Goal: Task Accomplishment & Management: Use online tool/utility

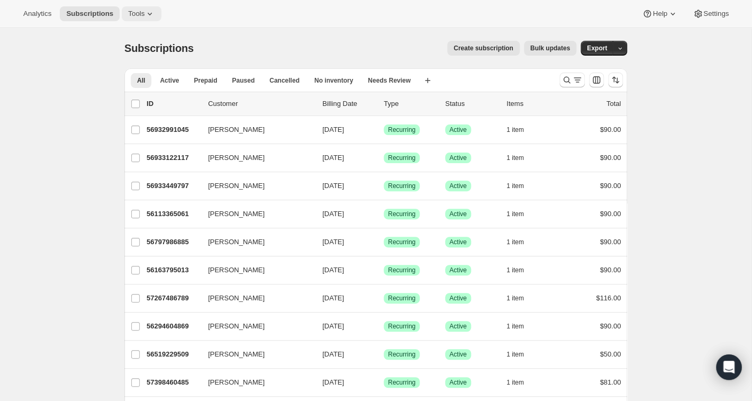
click at [152, 13] on icon at bounding box center [150, 14] width 4 height 3
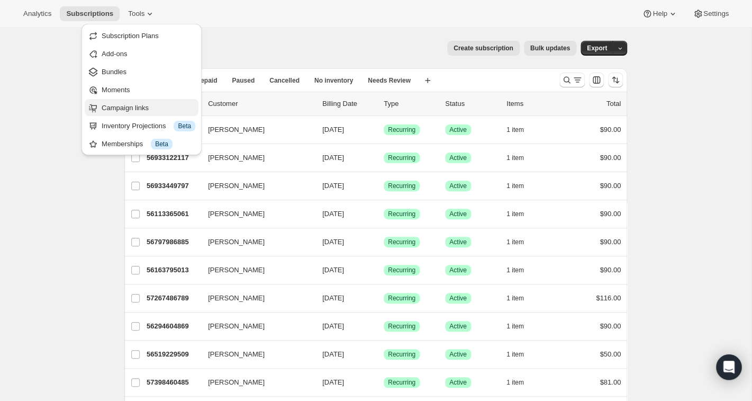
click at [129, 110] on span "Campaign links" at bounding box center [125, 108] width 47 height 8
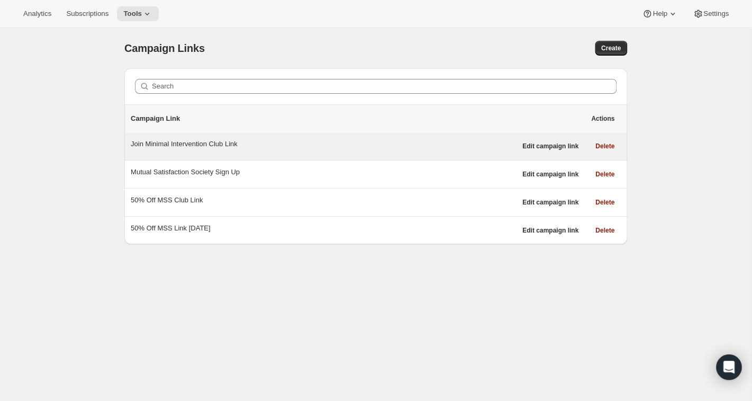
click at [207, 137] on div "Join Minimal Intervention Club Link Edit campaign link Delete" at bounding box center [375, 146] width 503 height 28
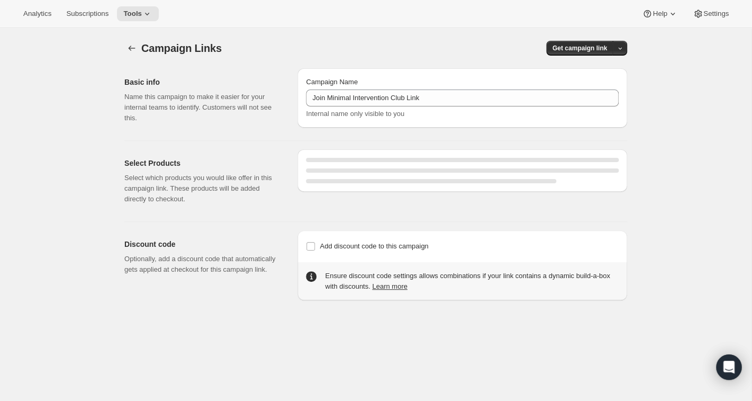
select select "gid://shopify/SellingPlan/1767080005"
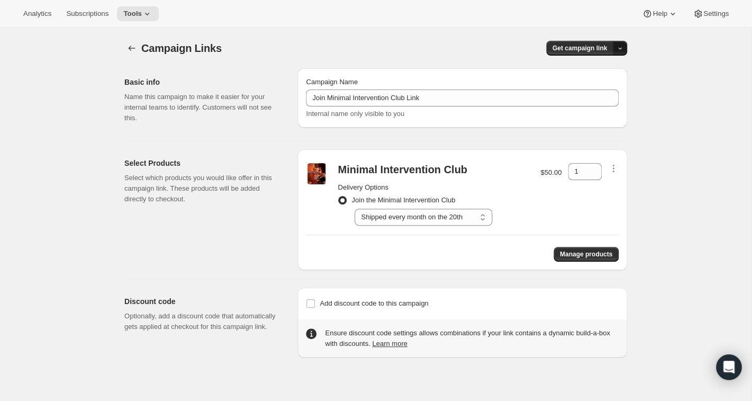
click at [618, 48] on icon "button" at bounding box center [620, 48] width 7 height 7
click at [599, 68] on span "Copy Link" at bounding box center [605, 70] width 31 height 8
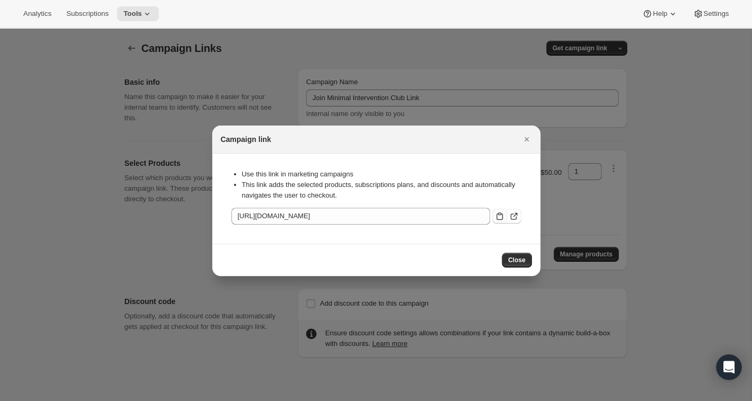
click at [500, 217] on icon ":r52:" at bounding box center [500, 216] width 11 height 11
click at [515, 263] on span "Close" at bounding box center [516, 260] width 17 height 8
